Goal: Check status: Check status

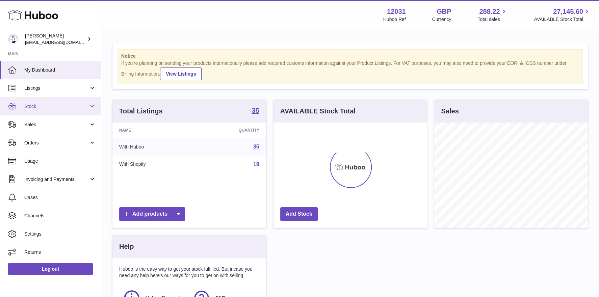
scroll to position [105, 154]
click at [53, 101] on link "Stock" at bounding box center [50, 106] width 101 height 18
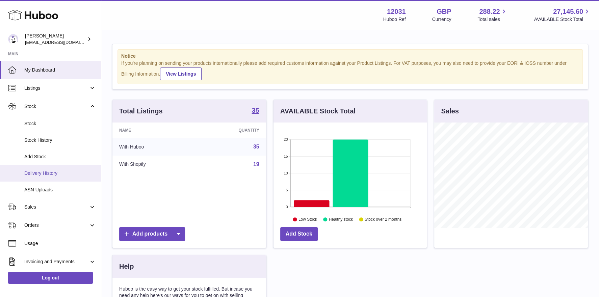
click at [49, 171] on span "Delivery History" at bounding box center [60, 173] width 72 height 6
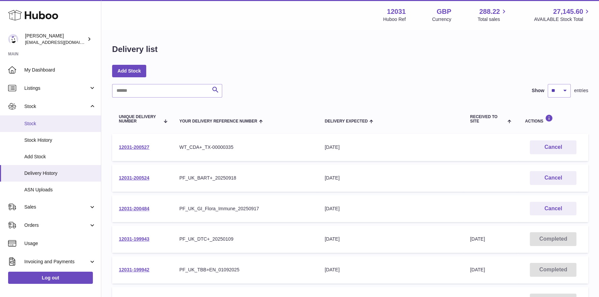
click at [33, 125] on span "Stock" at bounding box center [60, 124] width 72 height 6
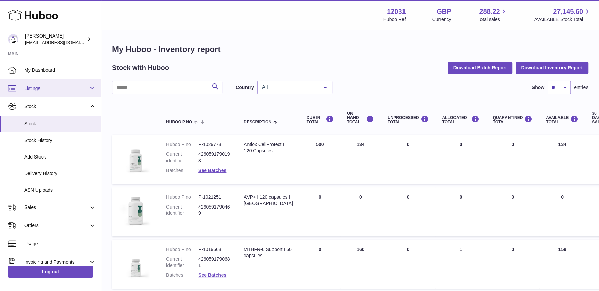
click at [50, 93] on link "Listings" at bounding box center [50, 88] width 101 height 18
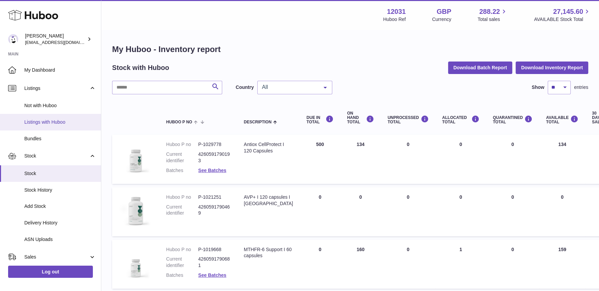
click at [43, 123] on span "Listings with Huboo" at bounding box center [60, 122] width 72 height 6
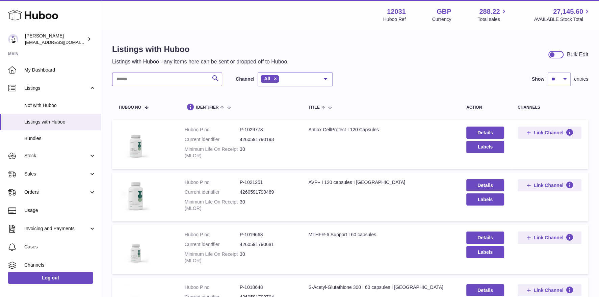
click at [163, 82] on input "text" at bounding box center [167, 80] width 110 height 14
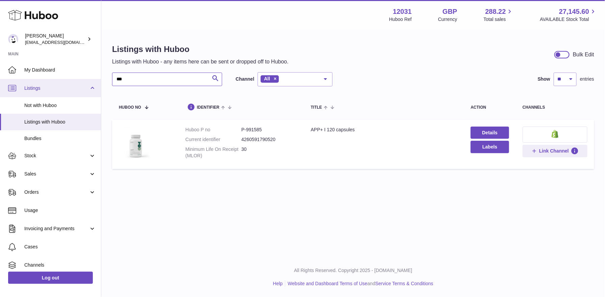
drag, startPoint x: 176, startPoint y: 82, endPoint x: 0, endPoint y: 81, distance: 175.6
click at [0, 81] on div "Huboo Fritzi Nicolaus admin@makewellforyou.com Main My Dashboard Listings Not w…" at bounding box center [302, 148] width 605 height 297
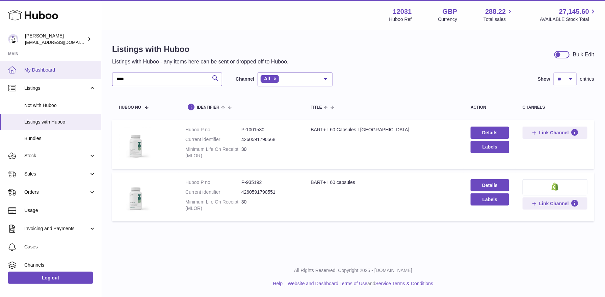
drag, startPoint x: 130, startPoint y: 77, endPoint x: 49, endPoint y: 78, distance: 80.7
click at [49, 78] on div "Huboo Fritzi Nicolaus admin@makewellforyou.com Main My Dashboard Listings Not w…" at bounding box center [302, 148] width 605 height 297
type input "***"
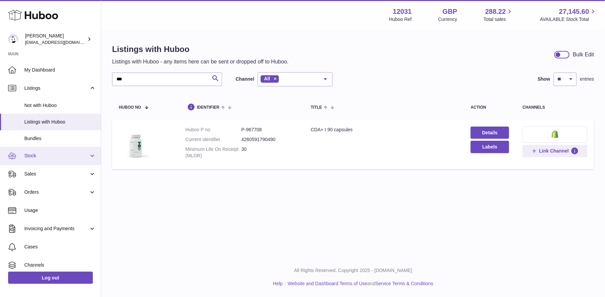
click at [50, 159] on link "Stock" at bounding box center [50, 156] width 101 height 18
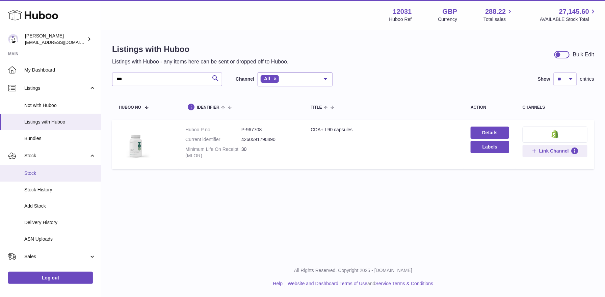
click at [43, 170] on span "Stock" at bounding box center [60, 173] width 72 height 6
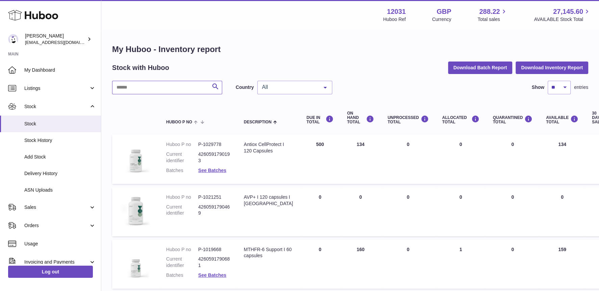
click at [184, 83] on input "text" at bounding box center [167, 88] width 110 height 14
type input "***"
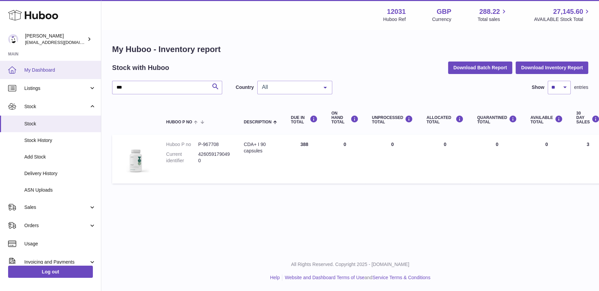
click at [38, 74] on link "My Dashboard" at bounding box center [50, 70] width 101 height 18
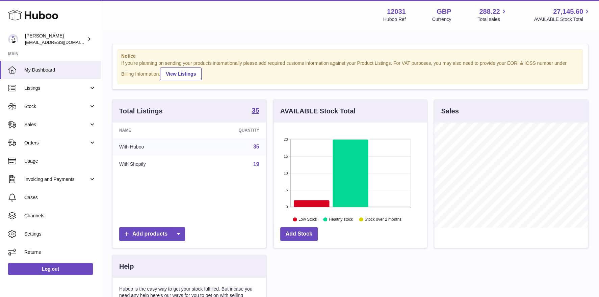
scroll to position [105, 154]
click at [35, 104] on span "Stock" at bounding box center [56, 106] width 64 height 6
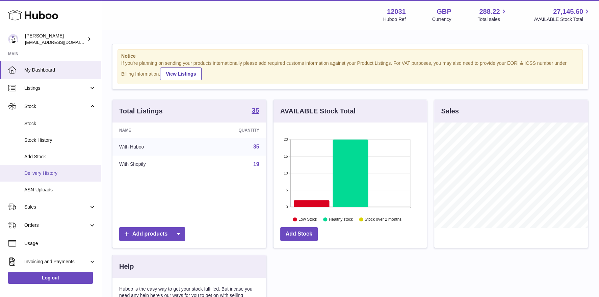
click at [43, 176] on span "Delivery History" at bounding box center [60, 173] width 72 height 6
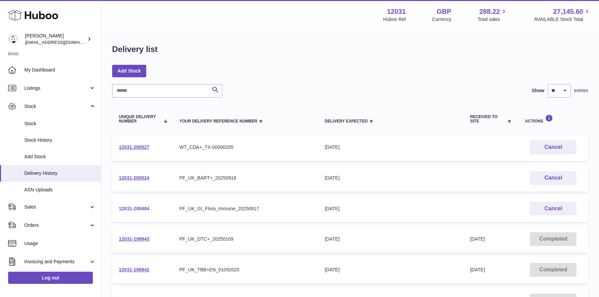
click at [138, 208] on link "12031-200484" at bounding box center [134, 208] width 30 height 5
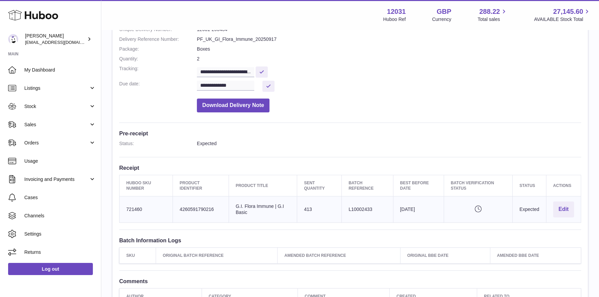
scroll to position [86, 0]
click at [236, 73] on input "**********" at bounding box center [225, 73] width 57 height 10
drag, startPoint x: 233, startPoint y: 72, endPoint x: 265, endPoint y: 72, distance: 32.1
click at [265, 72] on dd "**********" at bounding box center [389, 72] width 384 height 12
